Goal: Task Accomplishment & Management: Manage account settings

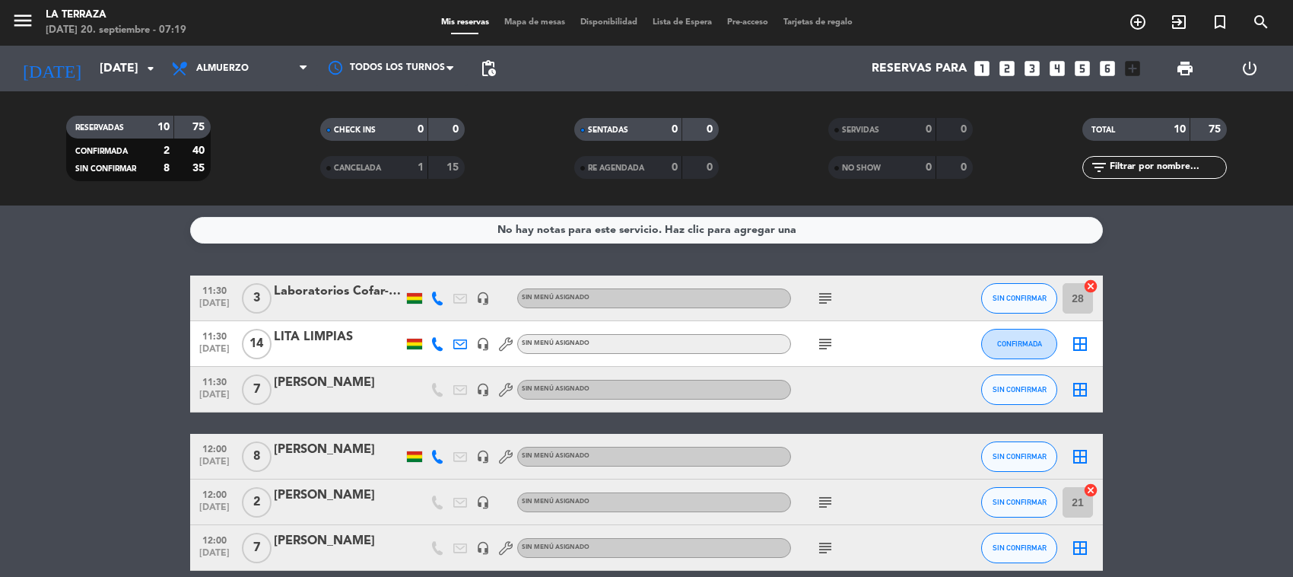
click at [816, 342] on icon "subject" at bounding box center [825, 344] width 18 height 18
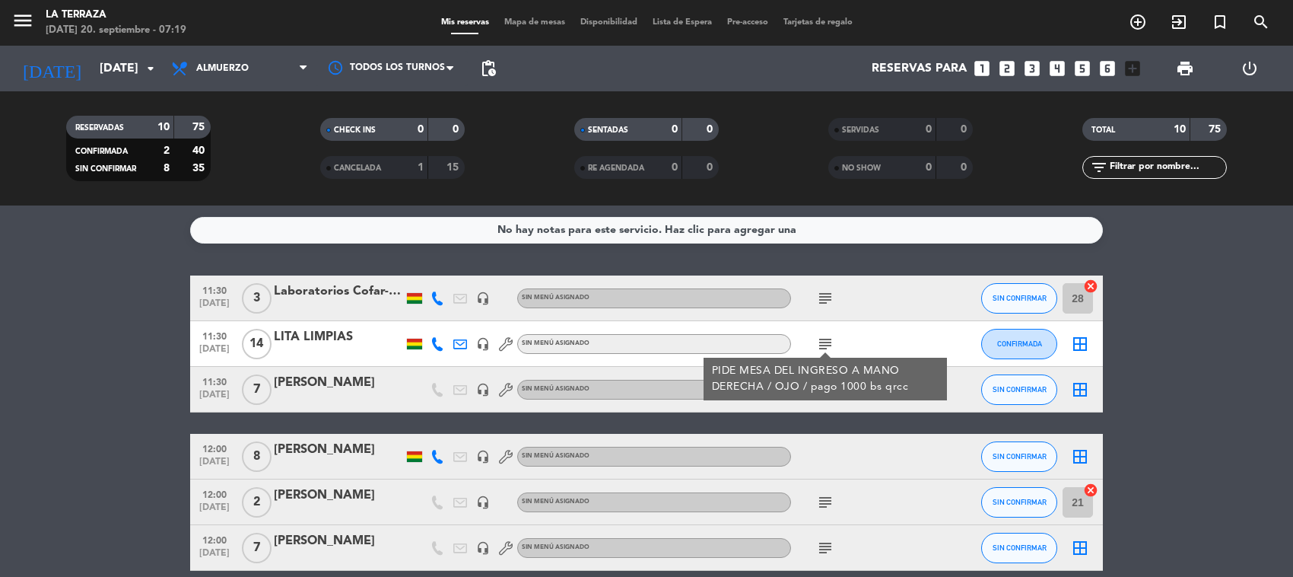
click at [825, 342] on icon "subject" at bounding box center [825, 344] width 18 height 18
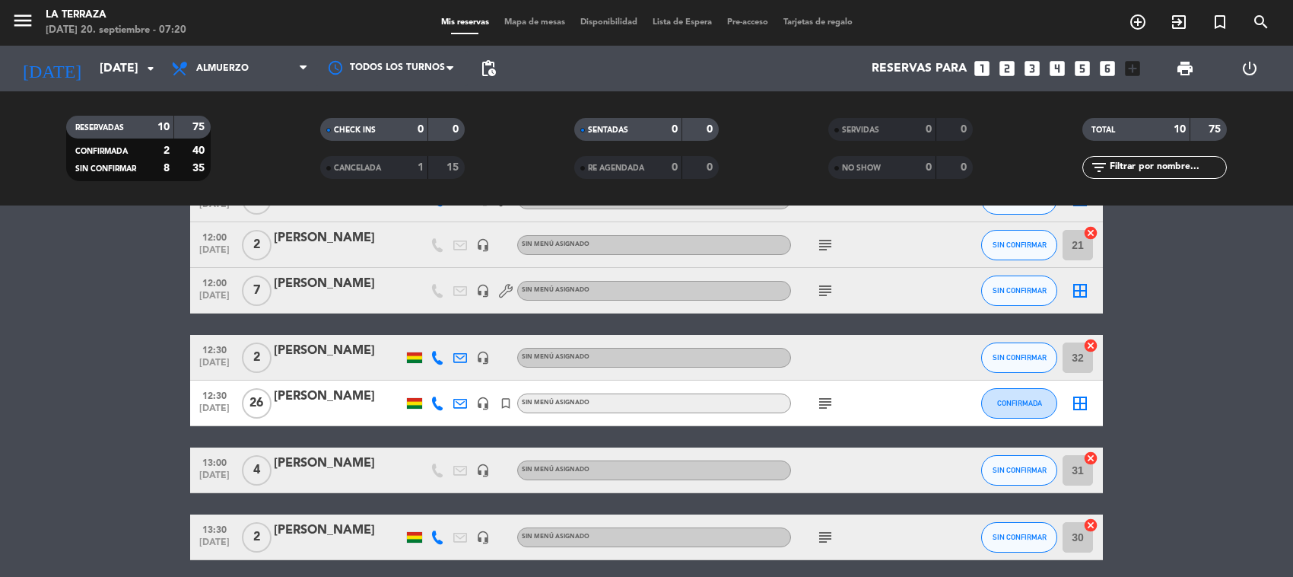
scroll to position [285, 0]
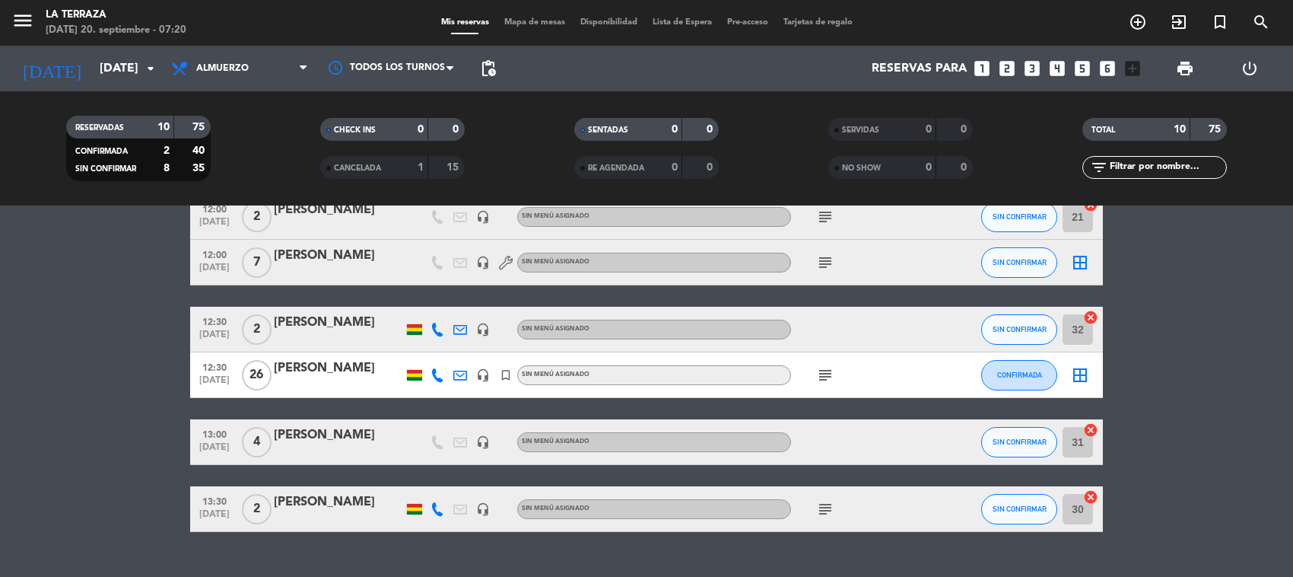
click at [828, 375] on icon "subject" at bounding box center [825, 375] width 18 height 18
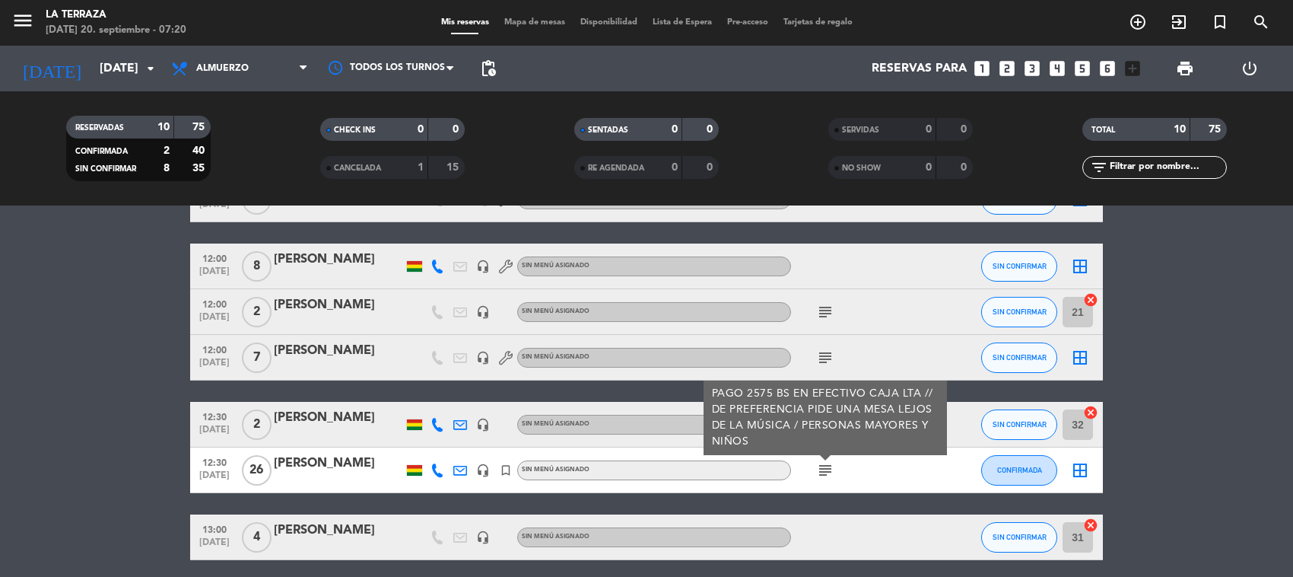
scroll to position [0, 0]
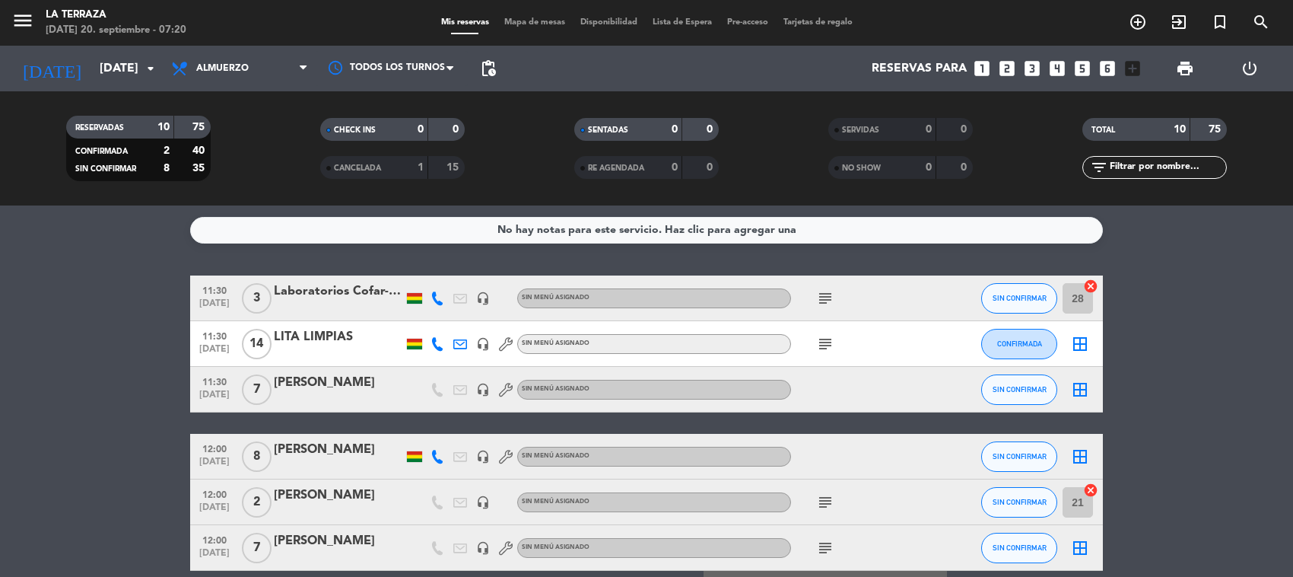
click at [87, 384] on bookings-row "11:30 [DATE] 3 Laboratorios Cofar- [PERSON_NAME]. headset_mic Sin menú asignado…" at bounding box center [646, 546] width 1293 height 542
click at [209, 53] on span "Almuerzo" at bounding box center [240, 68] width 152 height 33
click at [208, 133] on div "menu La Terraza [DATE] 20. septiembre - 07:52 Mis reservas Mapa de mesas Dispon…" at bounding box center [646, 102] width 1293 height 205
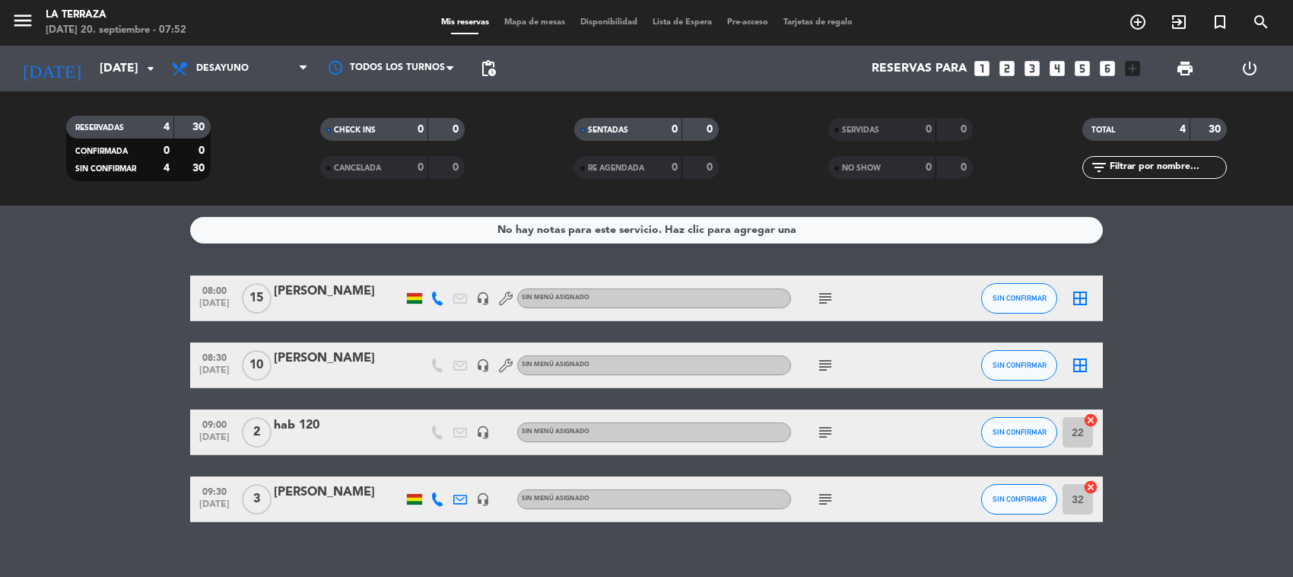
click at [801, 303] on div "subject" at bounding box center [859, 297] width 137 height 45
click at [820, 299] on icon "subject" at bounding box center [825, 298] width 18 height 18
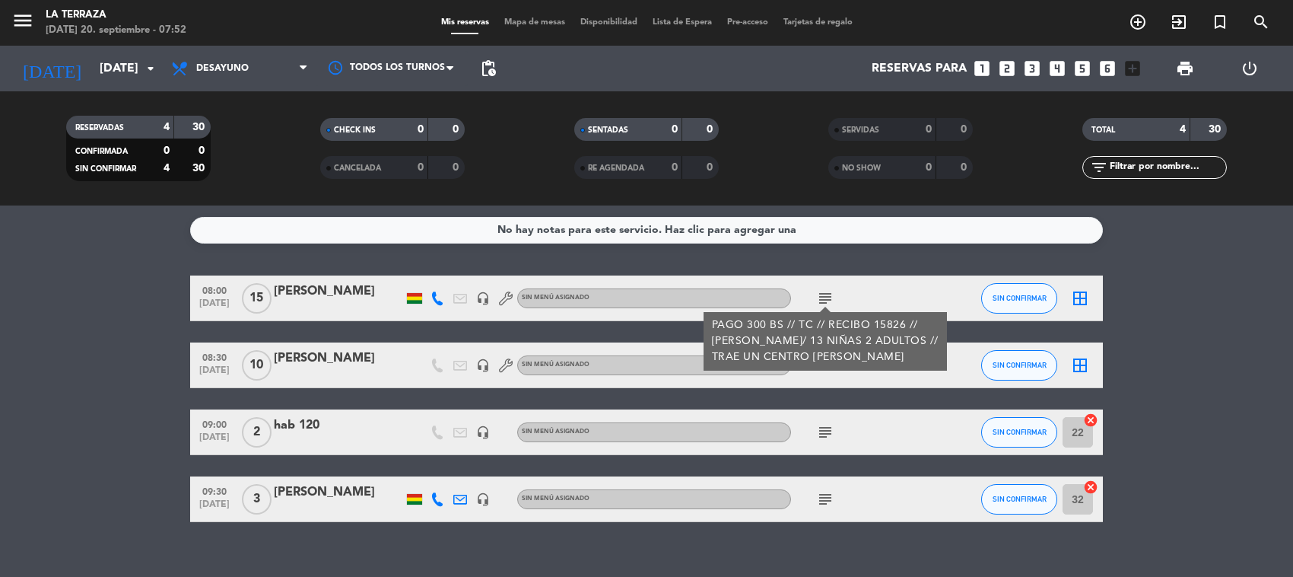
click at [621, 529] on div "No hay notas para este servicio. Haz clic para agregar una 08:00 [DATE] [PERSON…" at bounding box center [646, 390] width 1293 height 371
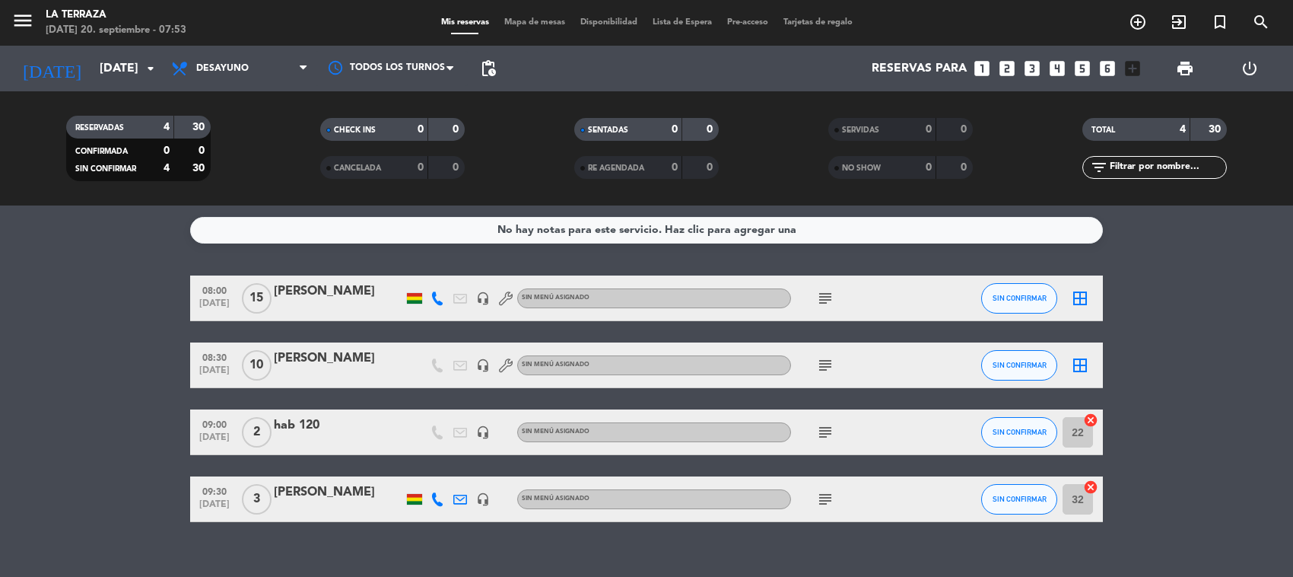
click at [831, 371] on icon "subject" at bounding box center [825, 365] width 18 height 18
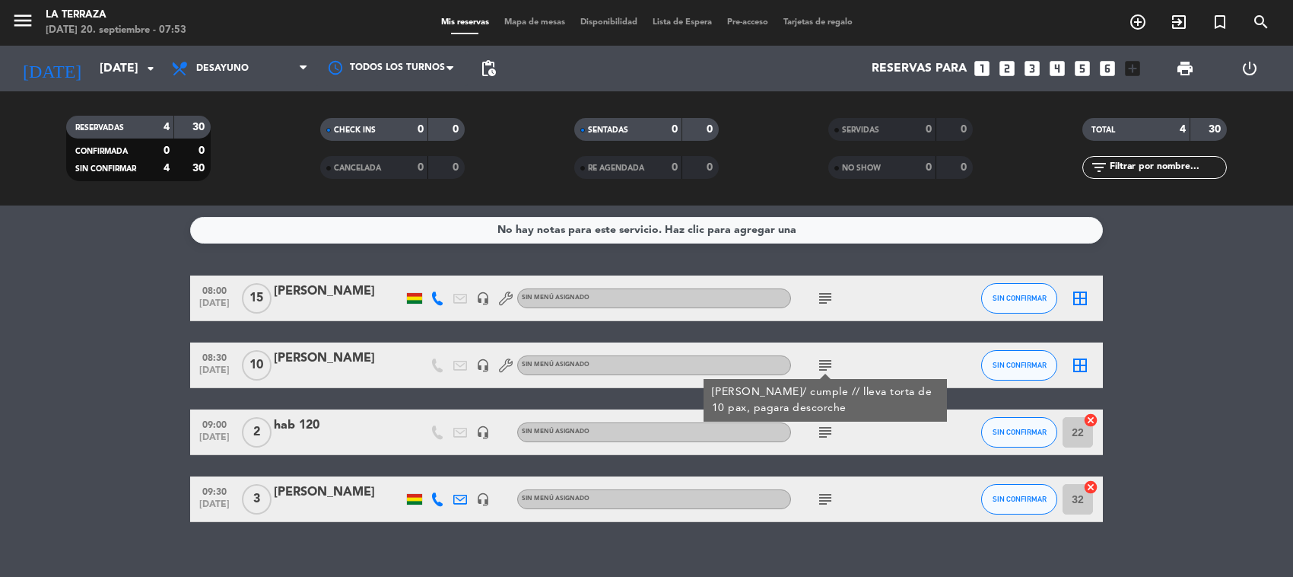
click at [818, 289] on icon "subject" at bounding box center [825, 298] width 18 height 18
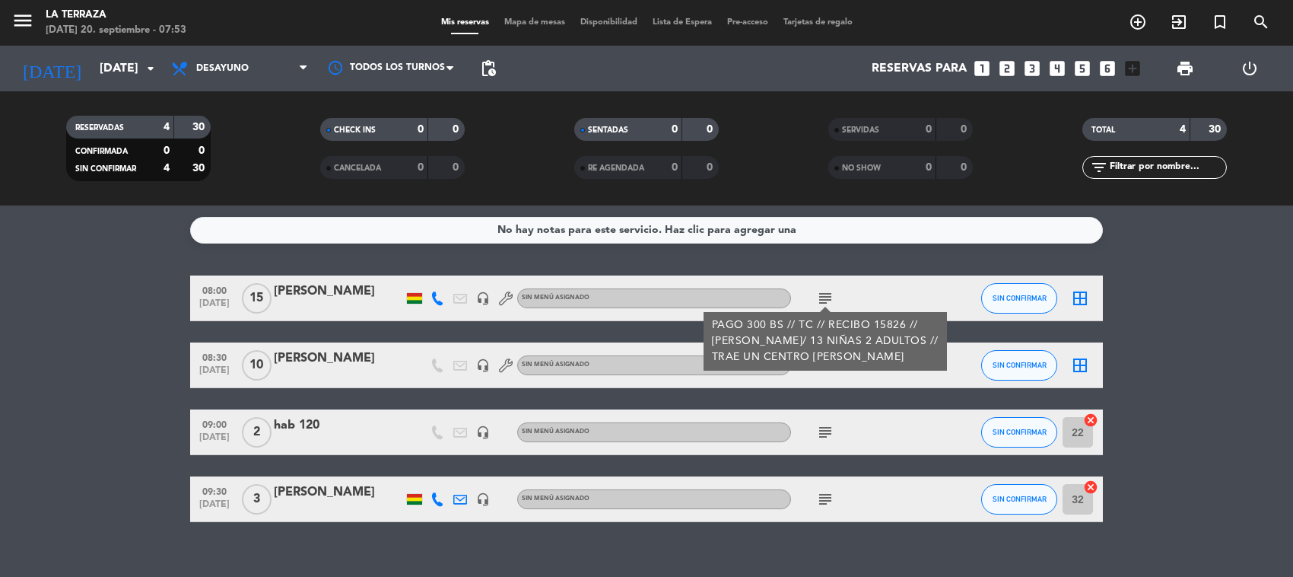
click at [729, 536] on div "No hay notas para este servicio. Haz clic para agregar una 08:00 [DATE] [PERSON…" at bounding box center [646, 390] width 1293 height 371
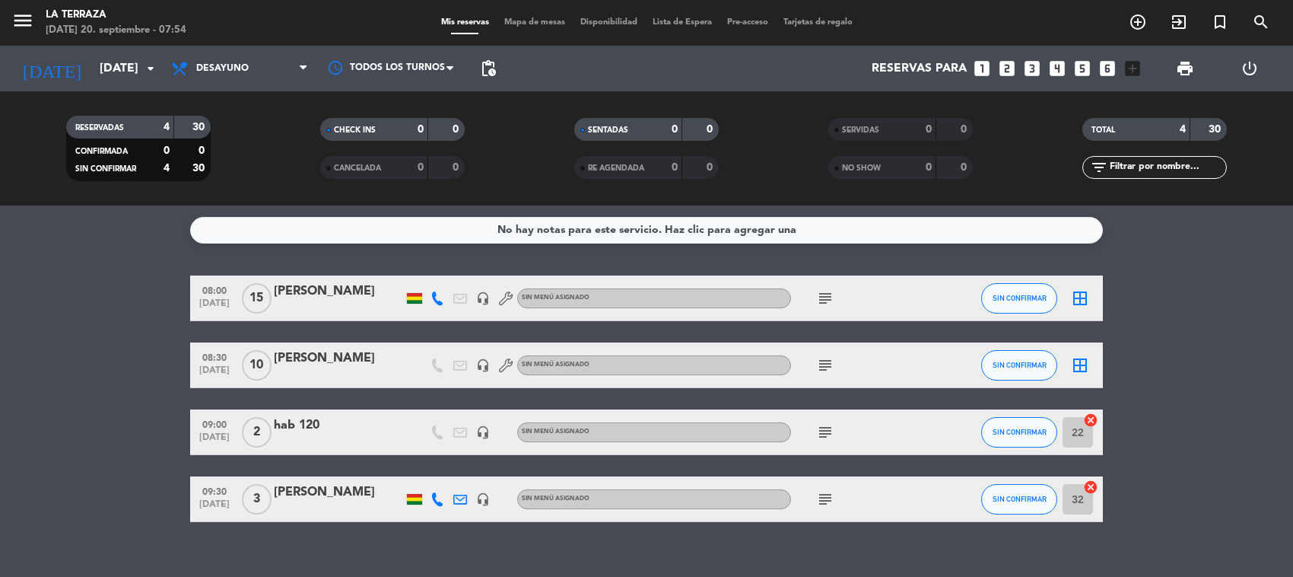
click at [819, 365] on icon "subject" at bounding box center [825, 365] width 18 height 18
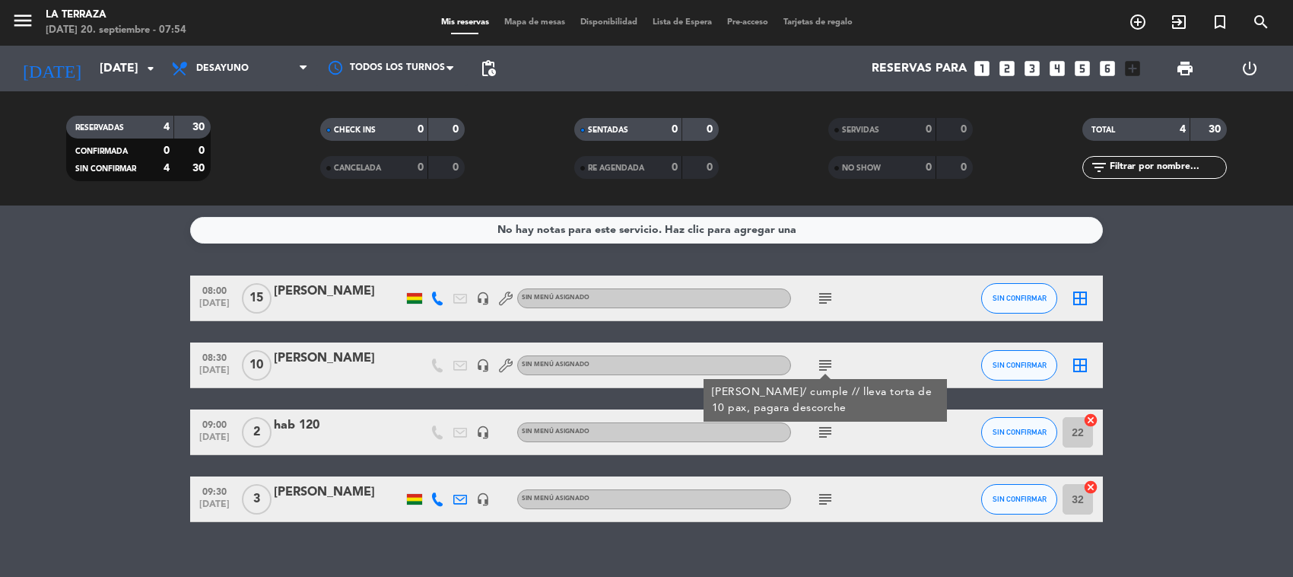
click at [809, 539] on div "No hay notas para este servicio. Haz clic para agregar una 08:00 [DATE] [PERSON…" at bounding box center [646, 390] width 1293 height 371
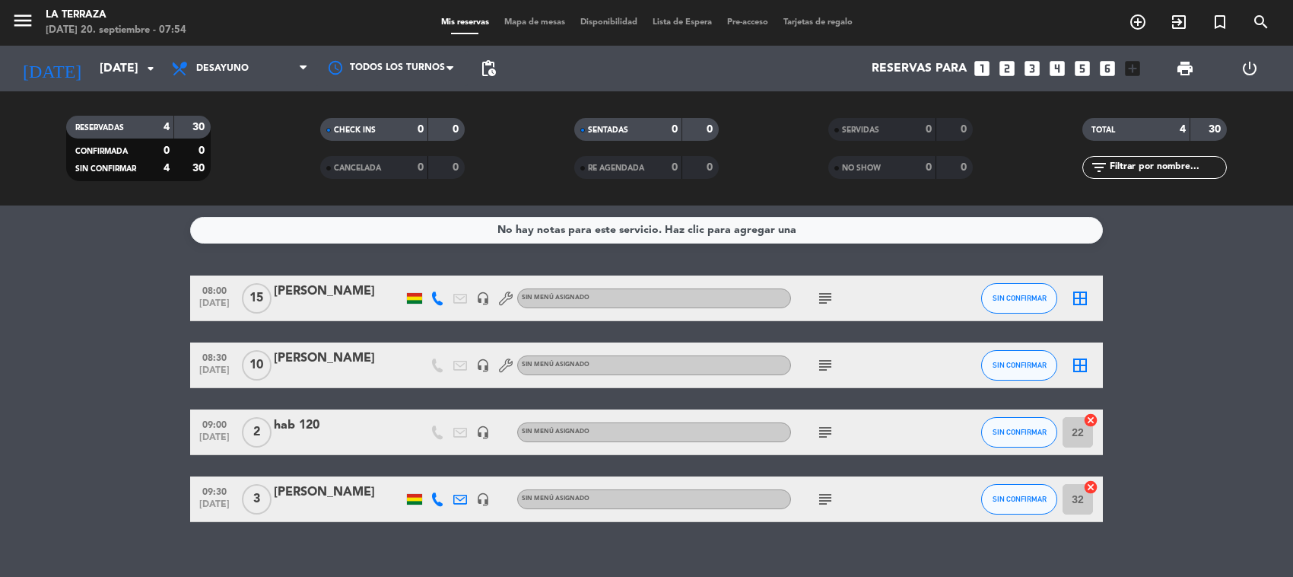
click at [818, 369] on icon "subject" at bounding box center [825, 365] width 18 height 18
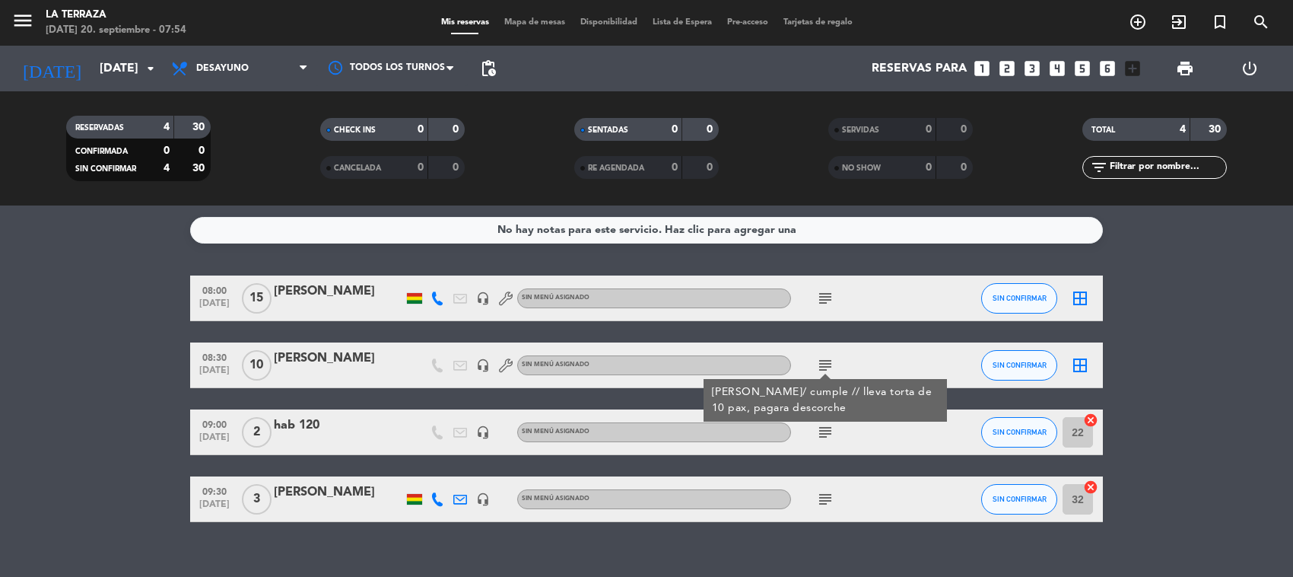
click at [720, 556] on div "No hay notas para este servicio. Haz clic para agregar una 08:00 [DATE] [PERSON…" at bounding box center [646, 390] width 1293 height 371
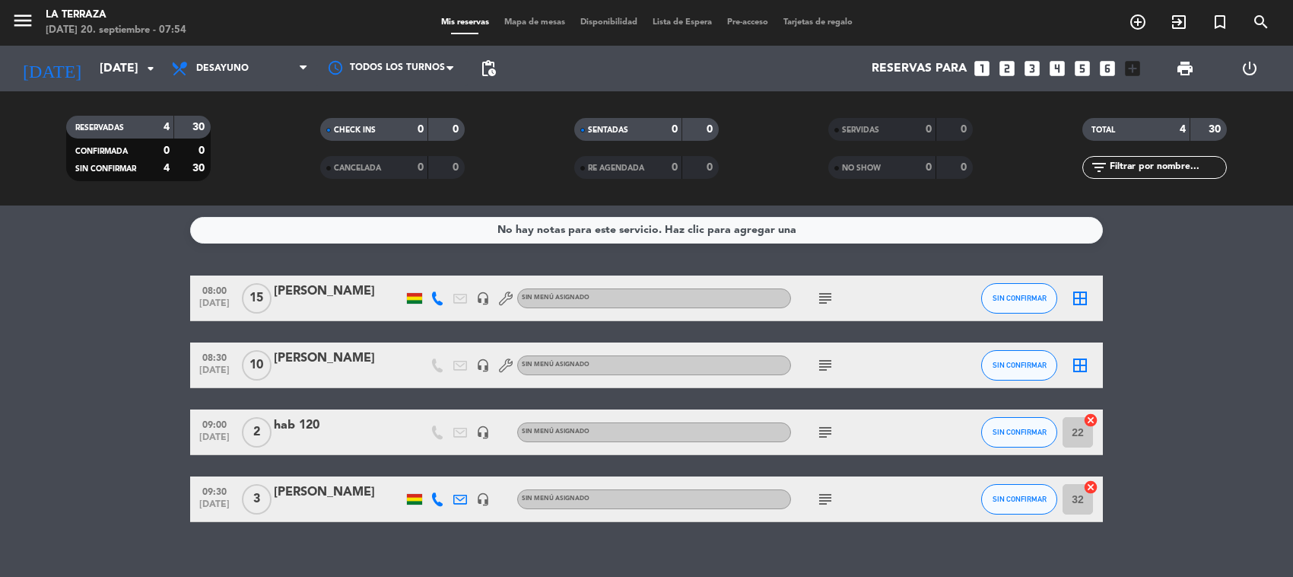
click at [822, 300] on icon "subject" at bounding box center [825, 298] width 18 height 18
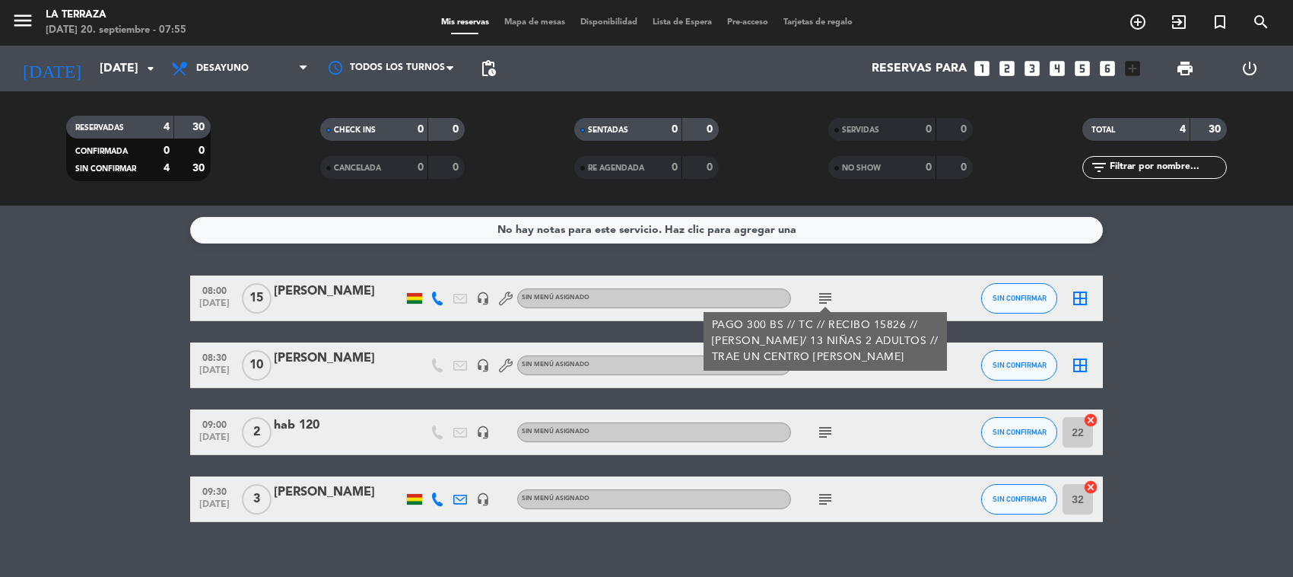
click at [531, 560] on div "No hay notas para este servicio. Haz clic para agregar una 08:00 [DATE] [PERSON…" at bounding box center [646, 390] width 1293 height 371
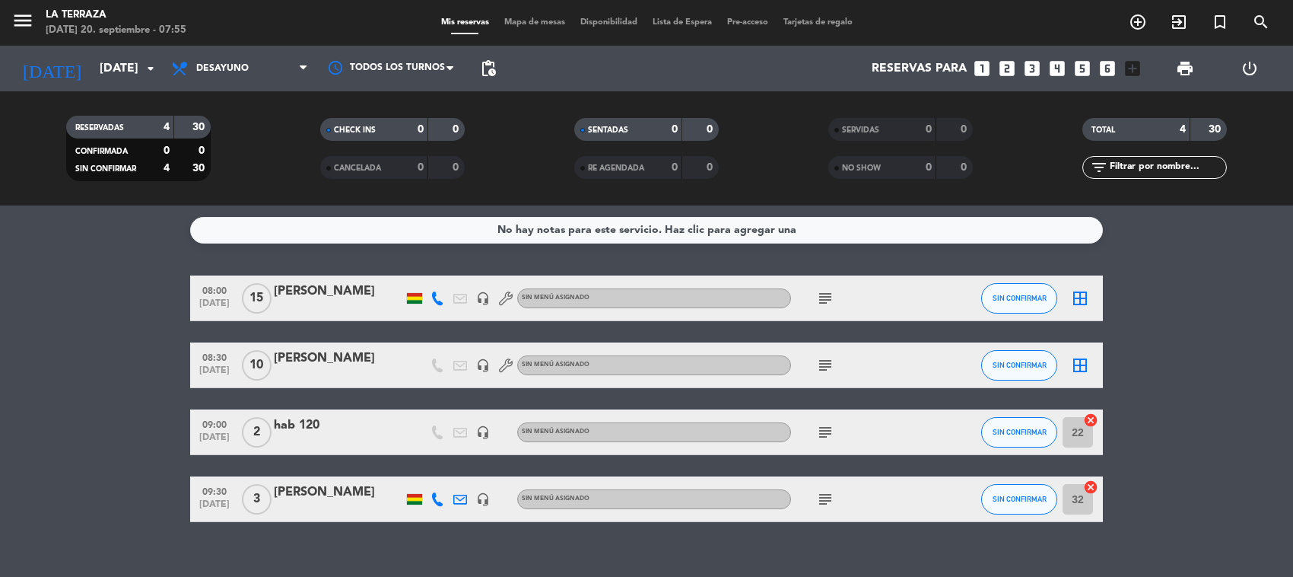
scroll to position [21, 0]
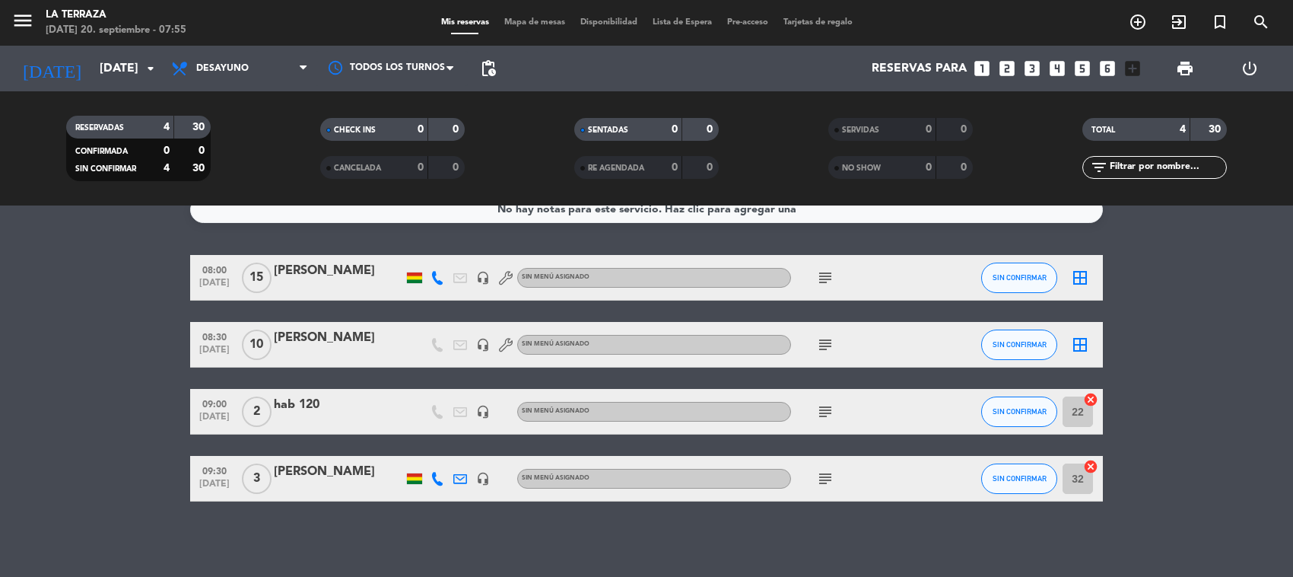
click at [822, 480] on icon "subject" at bounding box center [825, 478] width 18 height 18
click at [590, 545] on div "No hay notas para este servicio. Haz clic para agregar una 08:00 [DATE] [PERSON…" at bounding box center [646, 390] width 1293 height 371
click at [618, 520] on div "No hay notas para este servicio. Haz clic para agregar una 08:00 [DATE] [PERSON…" at bounding box center [646, 390] width 1293 height 371
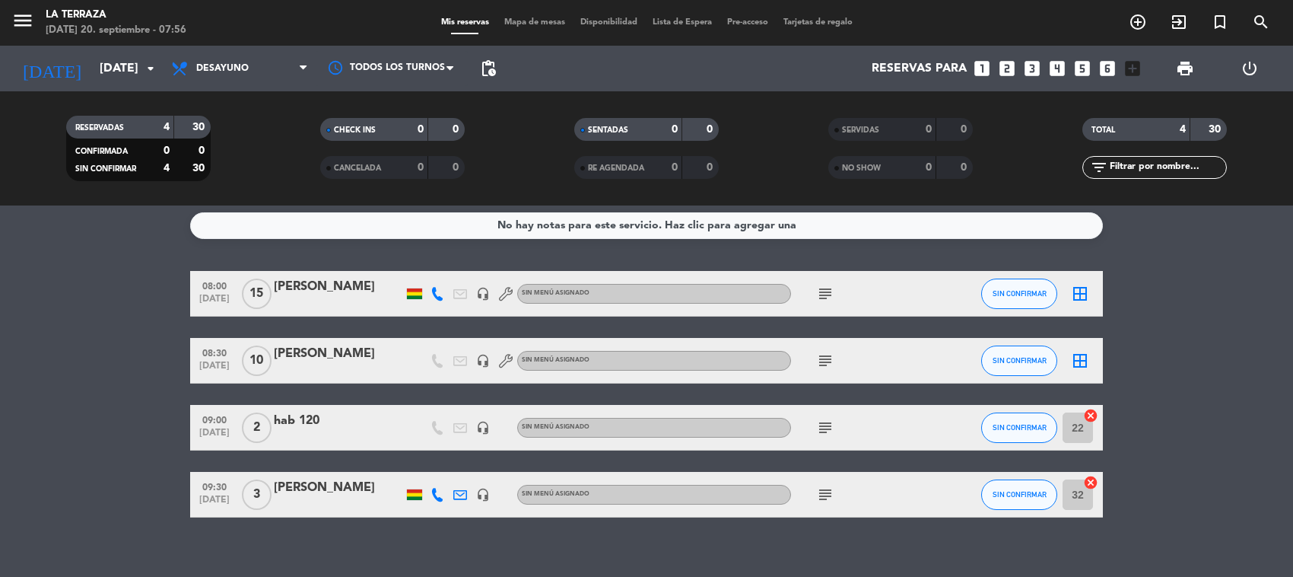
scroll to position [0, 0]
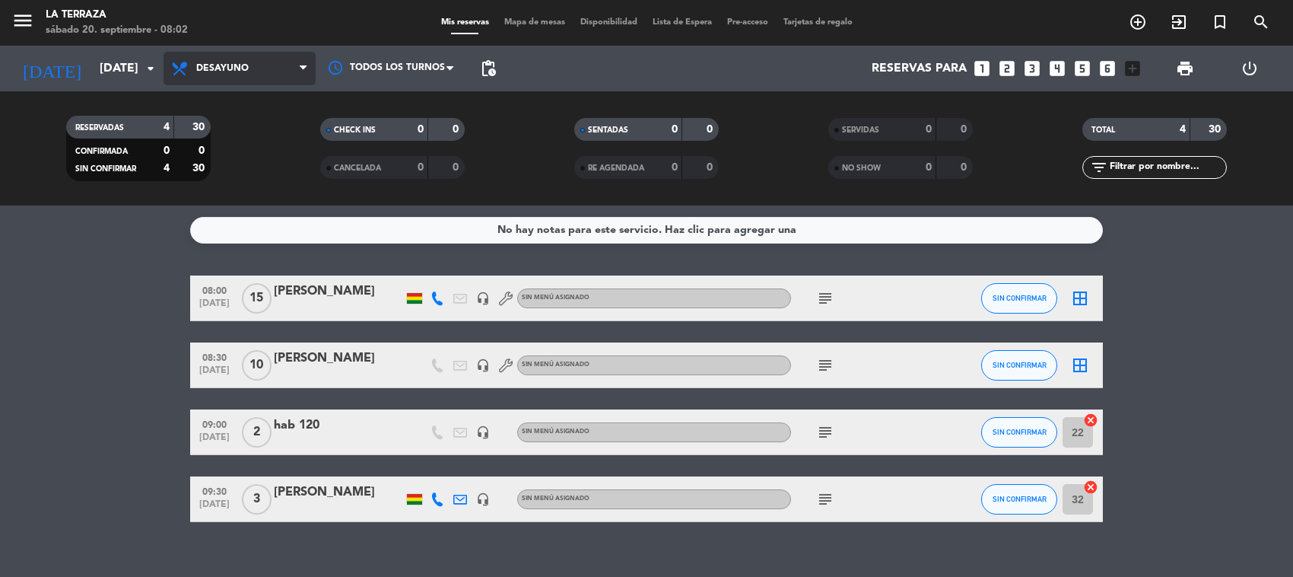
click at [222, 72] on span "Desayuno" at bounding box center [222, 68] width 52 height 11
click at [1185, 75] on span "print" at bounding box center [1185, 68] width 18 height 18
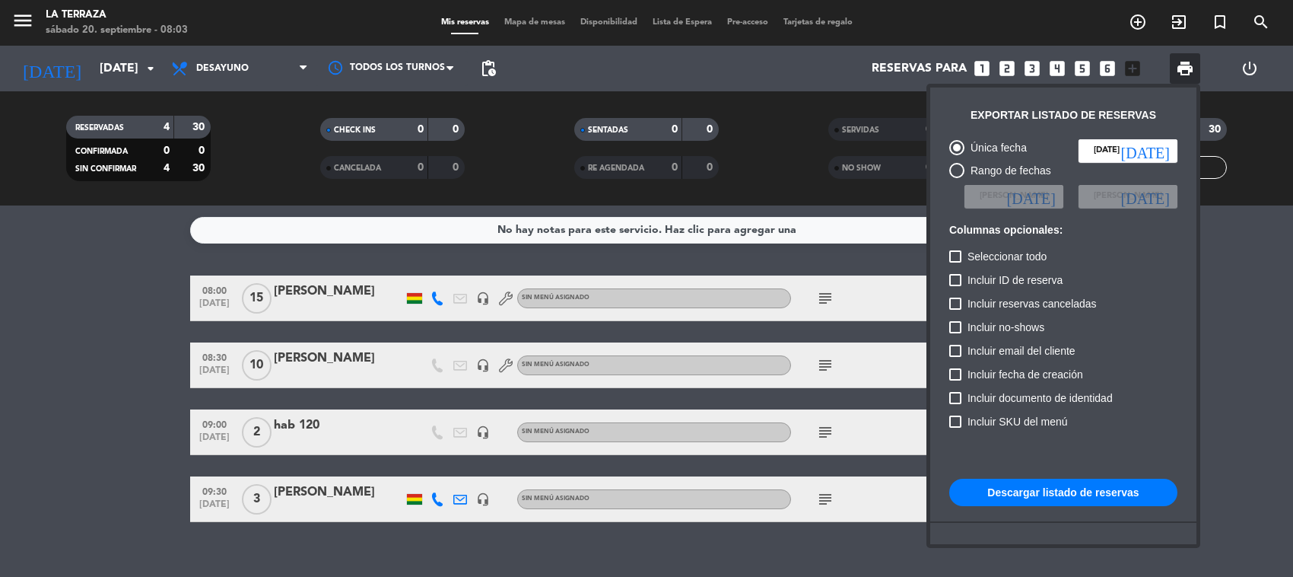
click at [1050, 497] on button "Descargar listado de reservas" at bounding box center [1063, 491] width 228 height 27
click at [1016, 485] on button "Descargar listado de reservas" at bounding box center [1063, 491] width 228 height 27
click at [845, 557] on div at bounding box center [646, 288] width 1293 height 577
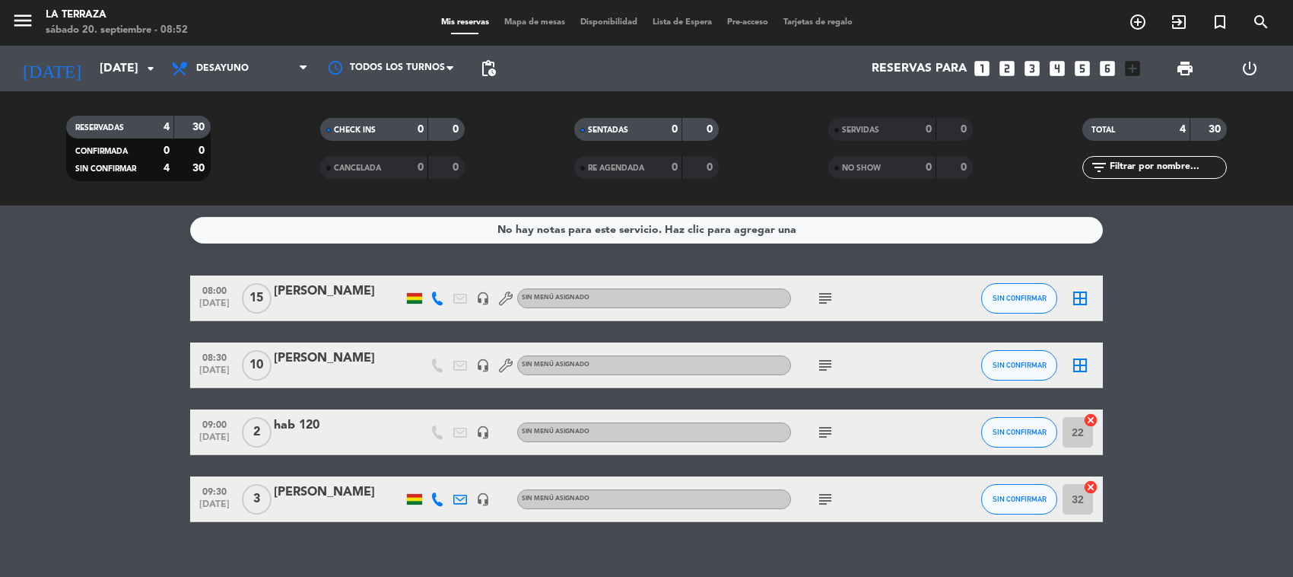
click at [831, 297] on icon "subject" at bounding box center [825, 298] width 18 height 18
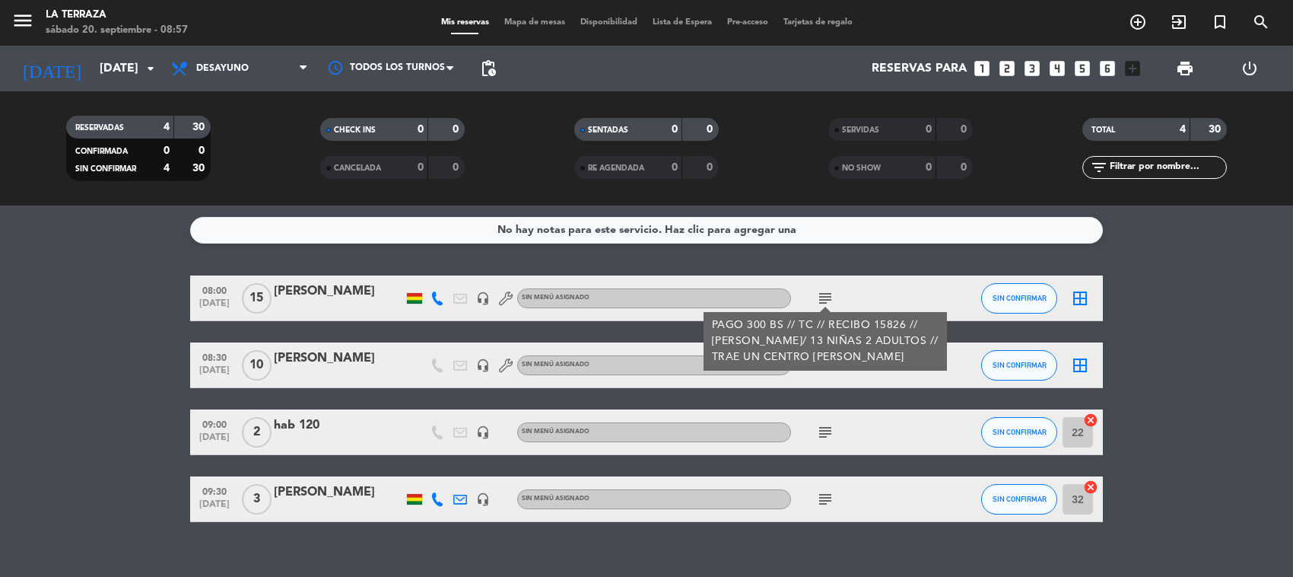
click at [96, 437] on bookings-row "08:00 [DATE] [PERSON_NAME] headset_mic Sin menú asignado subject PAGO 300 BS //…" at bounding box center [646, 398] width 1293 height 246
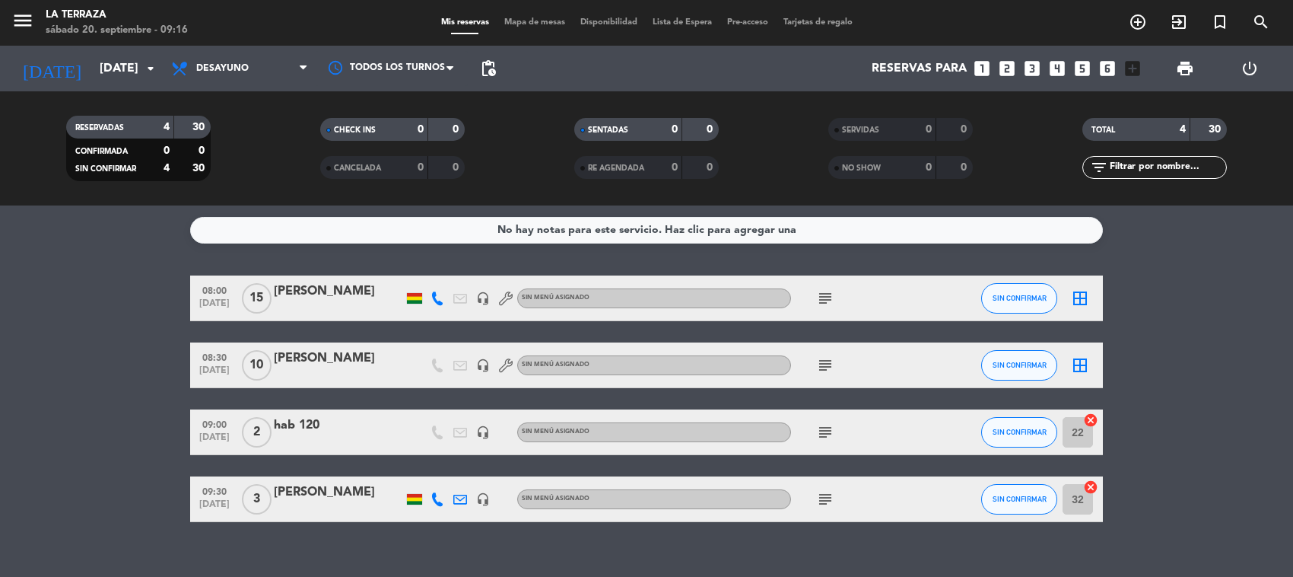
click at [831, 427] on icon "subject" at bounding box center [825, 432] width 18 height 18
click at [685, 541] on div "No hay notas para este servicio. Haz clic para agregar una 08:00 [DATE] [PERSON…" at bounding box center [646, 390] width 1293 height 371
click at [622, 553] on div "No hay notas para este servicio. Haz clic para agregar una 08:00 [DATE] [PERSON…" at bounding box center [646, 390] width 1293 height 371
click at [823, 364] on icon "subject" at bounding box center [825, 365] width 18 height 18
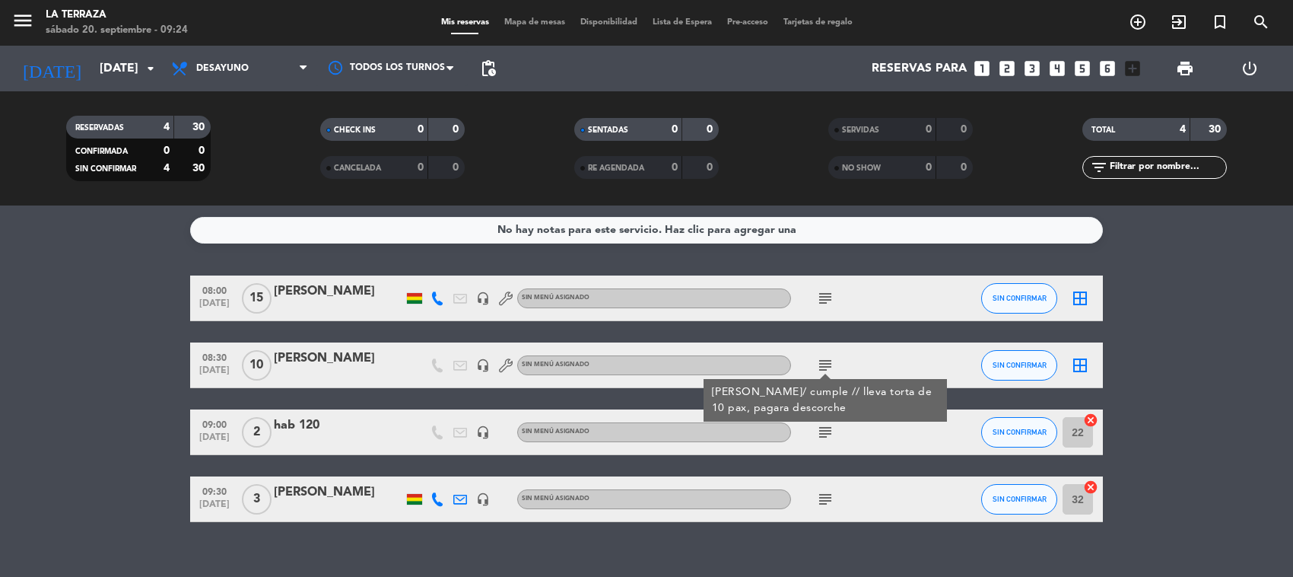
click at [673, 539] on div "No hay notas para este servicio. Haz clic para agregar una 08:00 [DATE] [PERSON…" at bounding box center [646, 390] width 1293 height 371
